Goal: Information Seeking & Learning: Learn about a topic

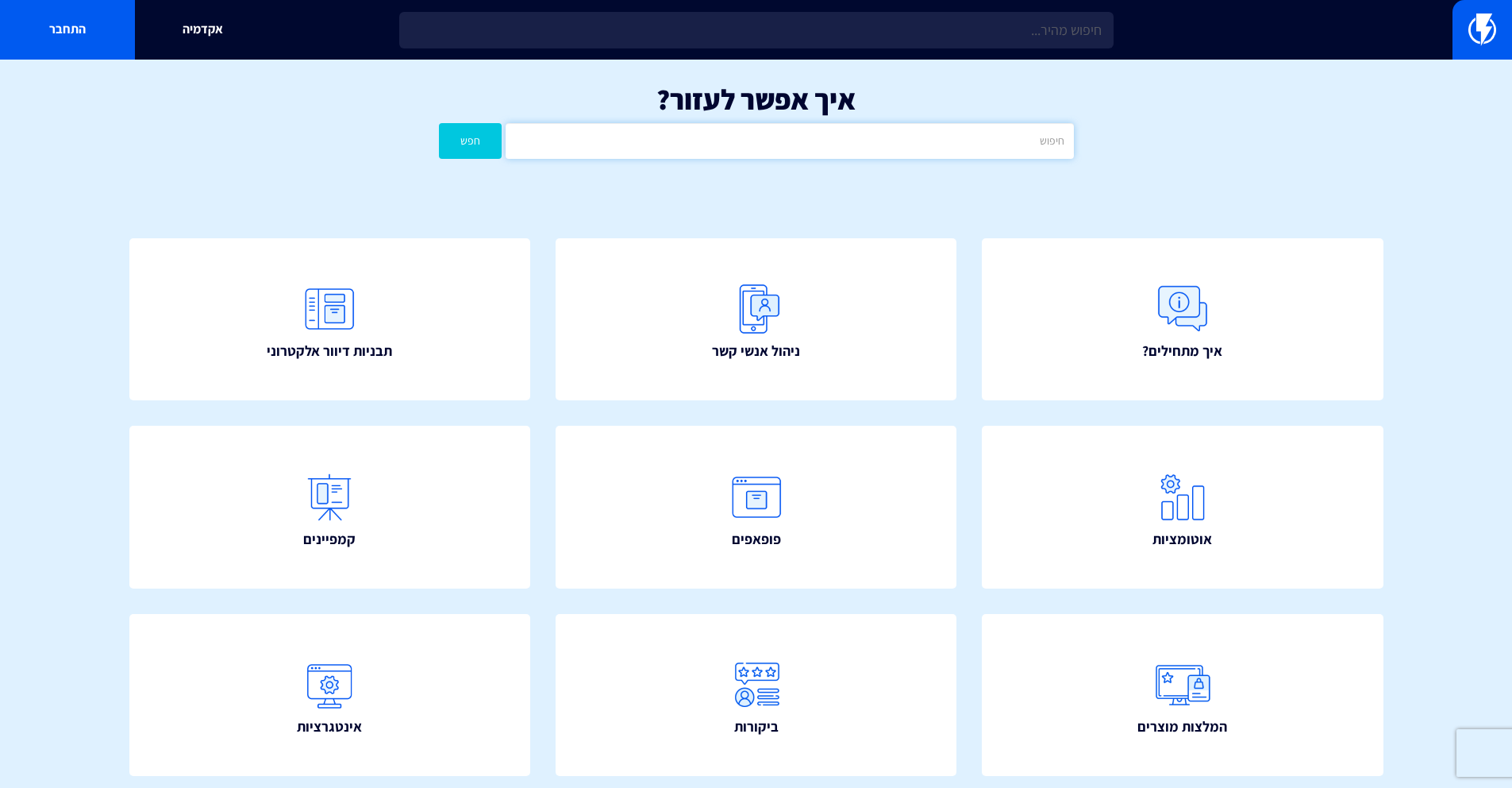
click at [820, 148] on input "text" at bounding box center [789, 140] width 568 height 36
type input "יוטפו"
click at [439, 123] on button "חפש" at bounding box center [470, 140] width 63 height 36
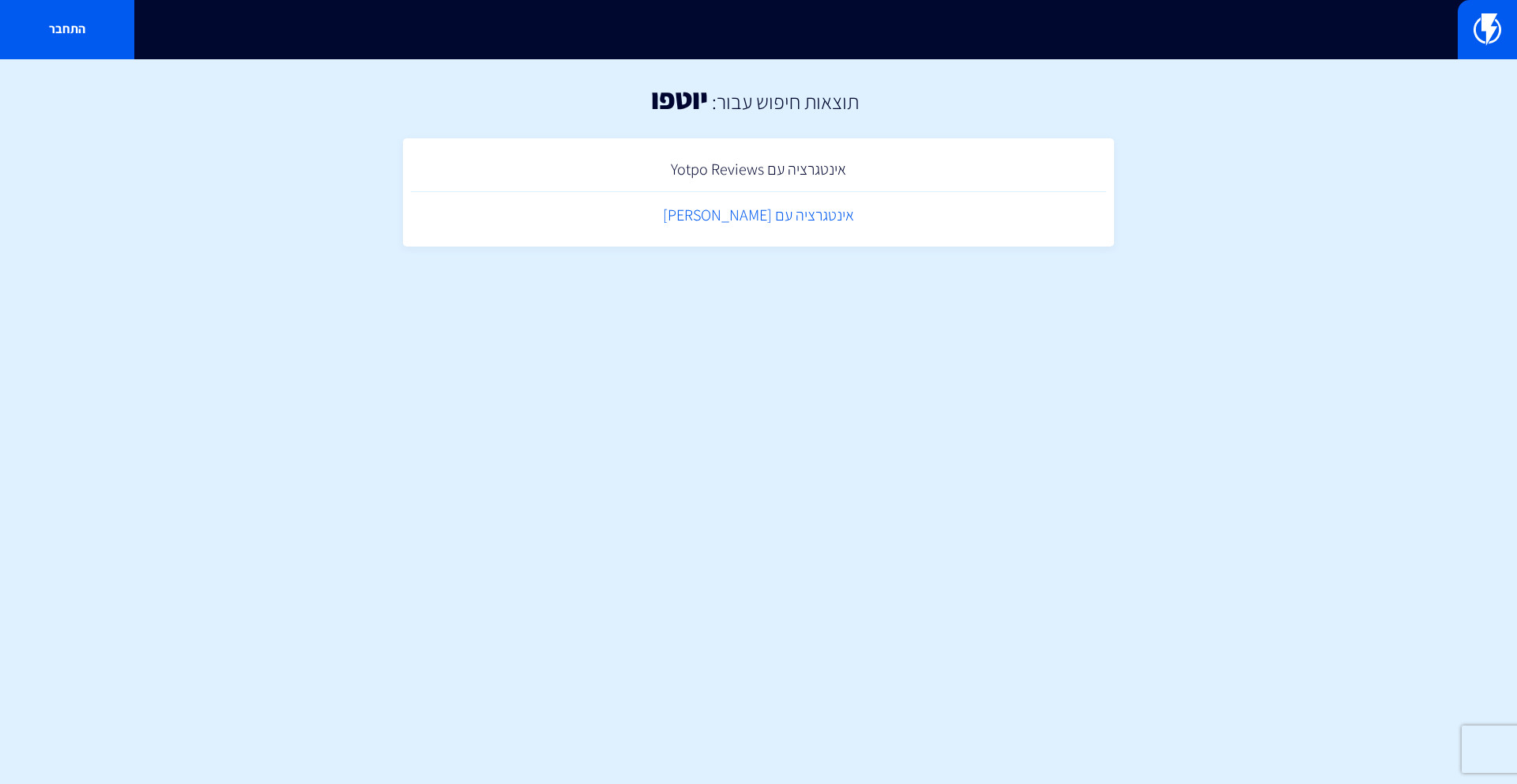
click at [851, 206] on link "אינטגרציה עם [PERSON_NAME]" at bounding box center [758, 215] width 696 height 47
